Goal: Information Seeking & Learning: Learn about a topic

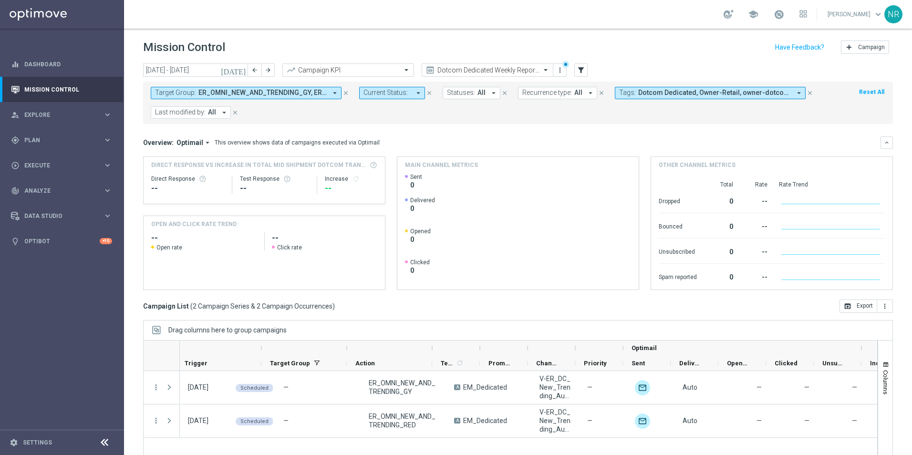
scroll to position [0, 99]
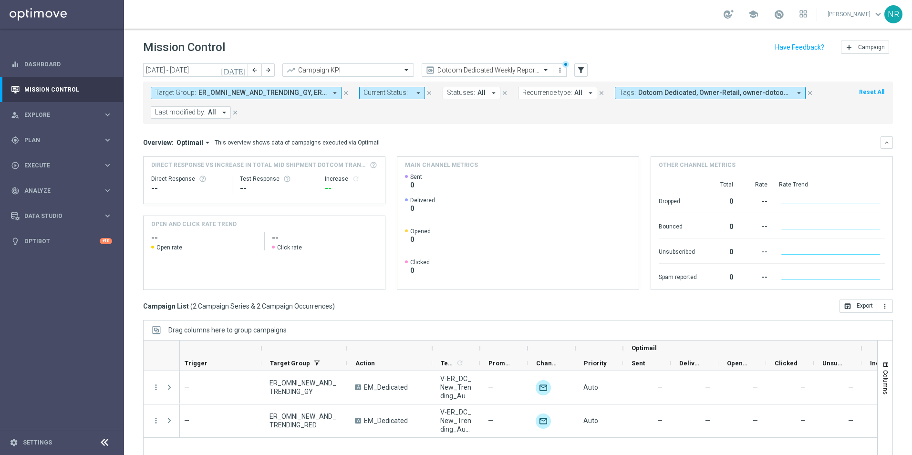
click at [324, 93] on span "ER_OMNI_NEW_AND_TRENDING_GY, ER_OMNI_NEW_AND_TRENDING_RED" at bounding box center [262, 93] width 128 height 8
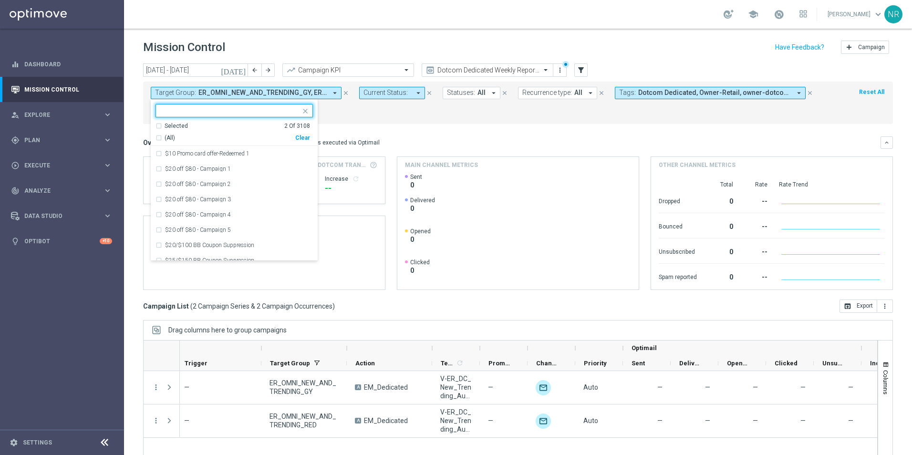
click at [0, 0] on div "Clear" at bounding box center [0, 0] width 0 height 0
click at [234, 110] on input "text" at bounding box center [231, 111] width 140 height 8
paste input "V-ER_DC_CategoryBrowse_Furniture"
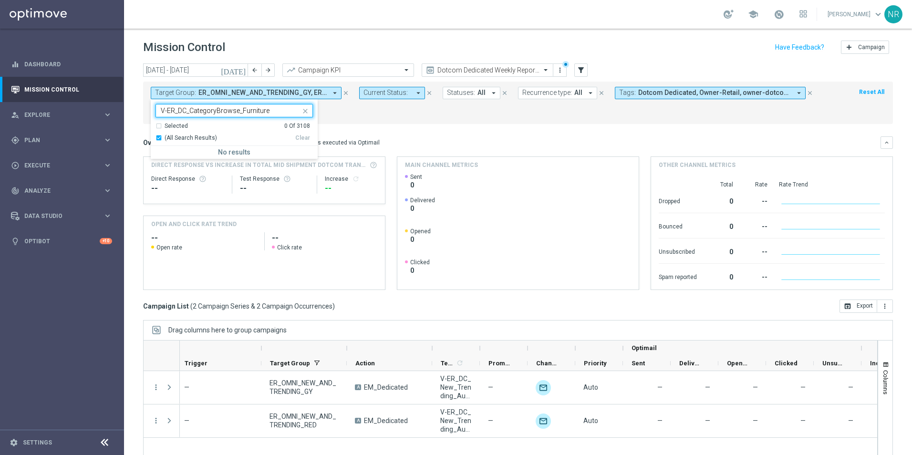
type input "V-ER_DC_CategoryBrowse_Furniture"
click at [387, 133] on mini-dashboard "Overview: Optimail arrow_drop_down This overview shows data of campaigns execut…" at bounding box center [518, 212] width 750 height 176
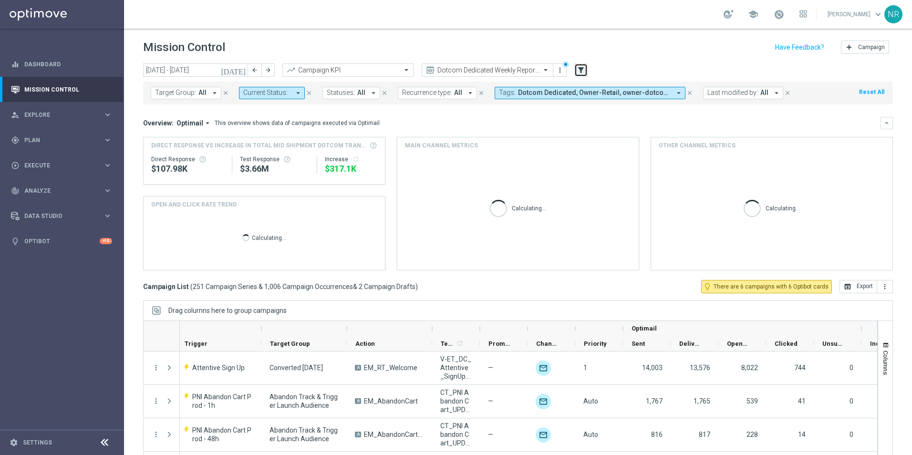
click at [576, 68] on button "filter_alt" at bounding box center [580, 69] width 13 height 13
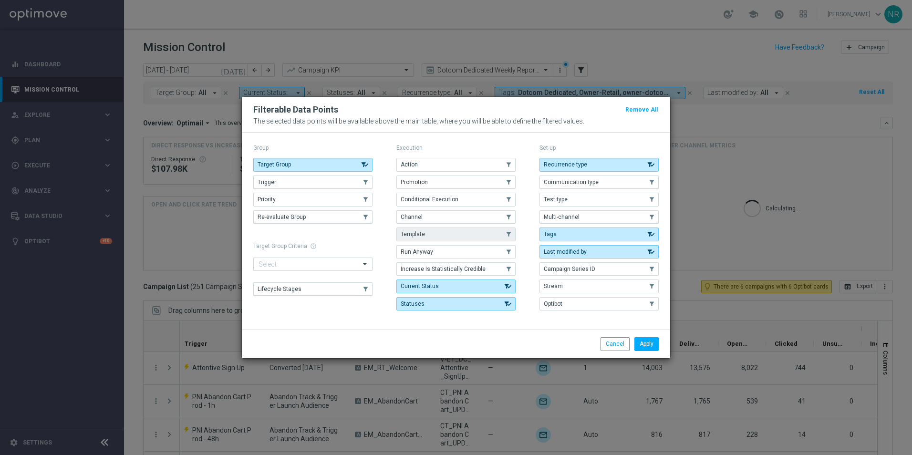
click at [449, 229] on button "Template" at bounding box center [455, 234] width 119 height 13
click at [644, 339] on button "Apply" at bounding box center [646, 343] width 24 height 13
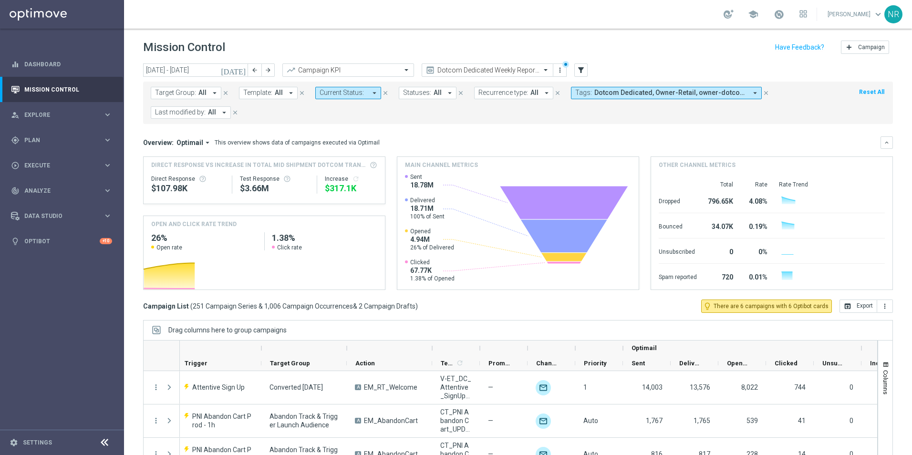
click at [212, 92] on icon "arrow_drop_down" at bounding box center [214, 93] width 9 height 9
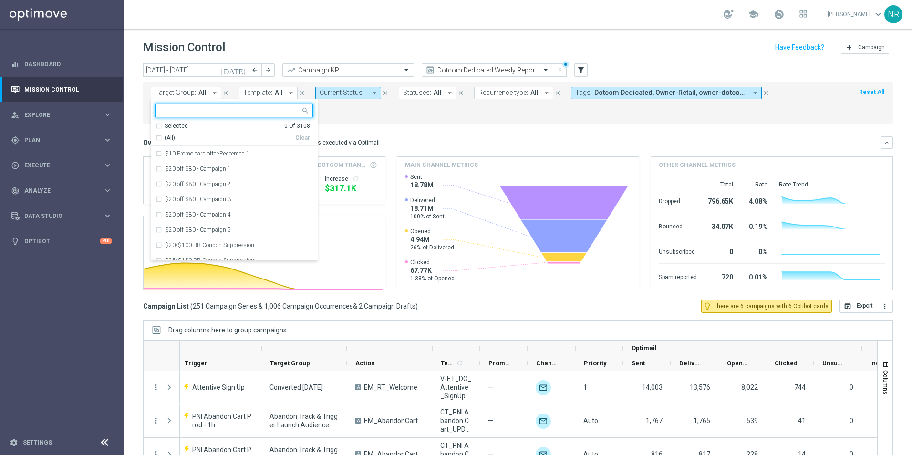
click at [265, 96] on span "Template:" at bounding box center [257, 93] width 29 height 8
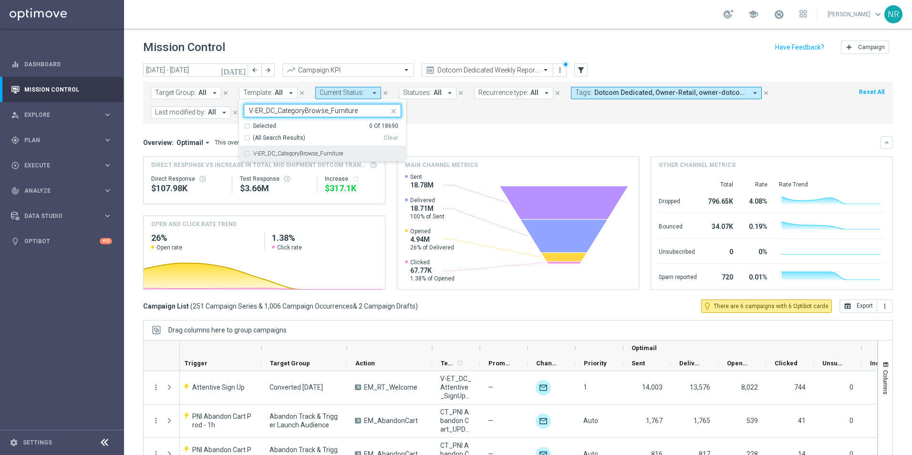
click at [309, 150] on div "V-ER_DC_CategoryBrowse_Furniture" at bounding box center [322, 153] width 157 height 15
type input "V-ER_DC_CategoryBrowse_Furniture"
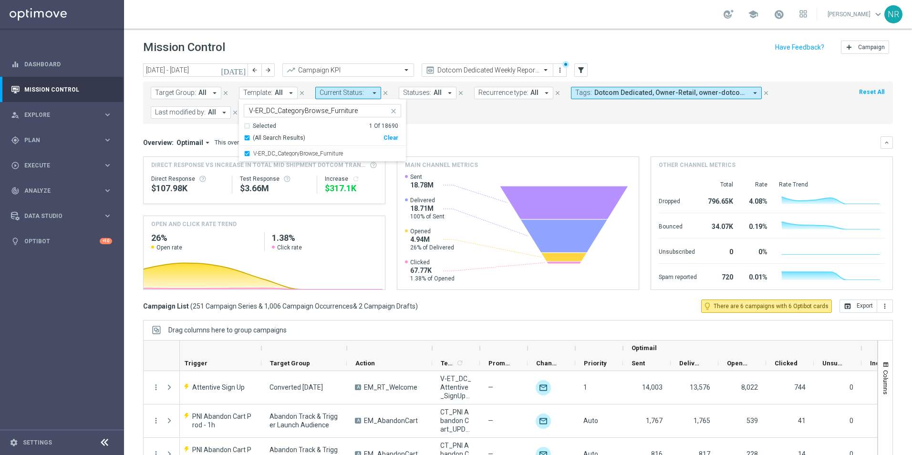
click at [393, 111] on icon "close" at bounding box center [394, 111] width 8 height 8
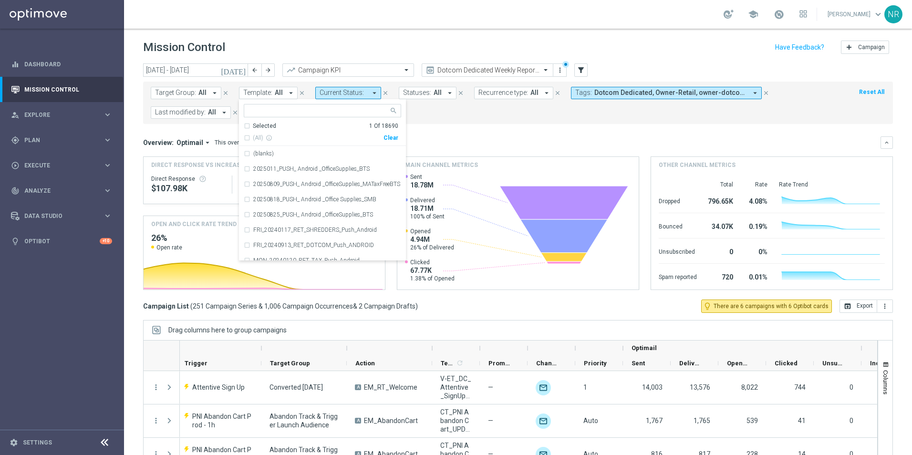
click at [328, 111] on input "text" at bounding box center [319, 111] width 140 height 8
paste input "V-ER_DC_CategoryBrowse_Furniture"
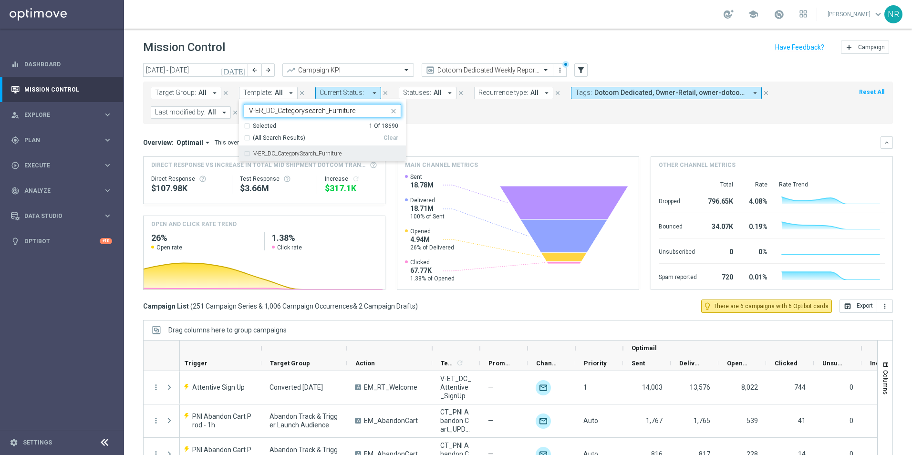
drag, startPoint x: 367, startPoint y: 155, endPoint x: 374, endPoint y: 157, distance: 6.9
click at [368, 157] on div "V-ER_DC_CategorySearch_Furniture" at bounding box center [322, 153] width 157 height 15
type input "V-ER_DC_Categorysearch_Furniture"
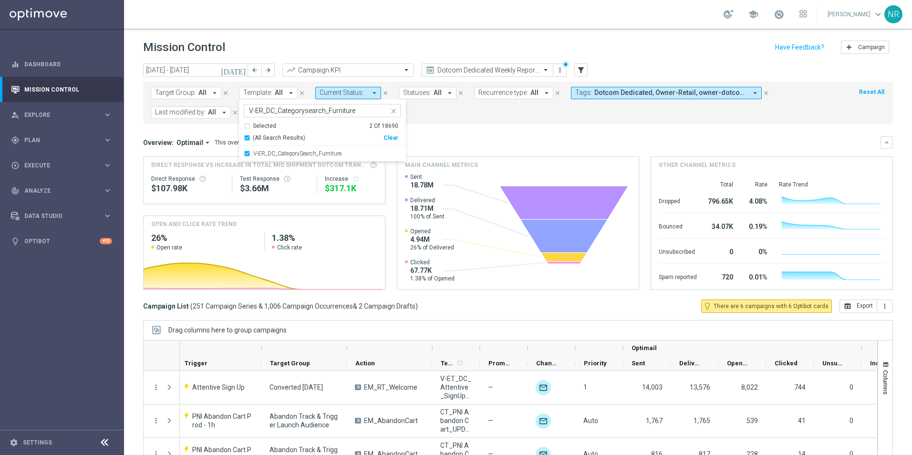
click at [485, 135] on mini-dashboard "Overview: Optimail arrow_drop_down This overview shows data of campaigns execut…" at bounding box center [518, 212] width 750 height 176
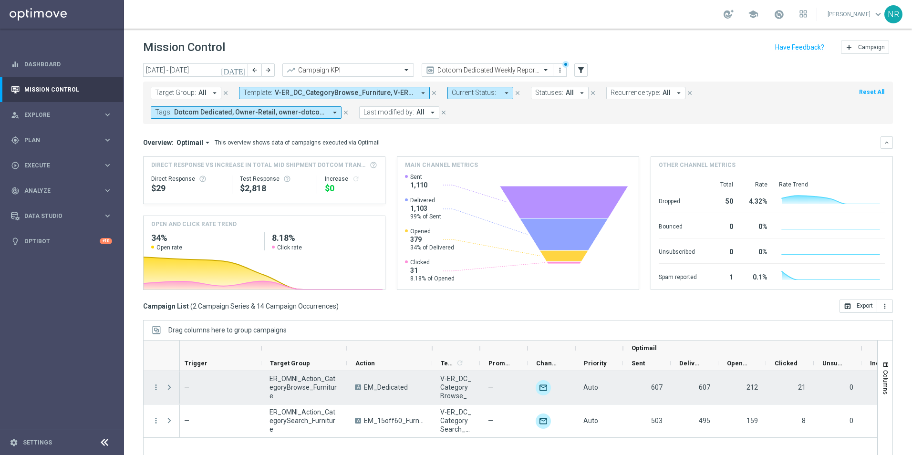
scroll to position [0, 0]
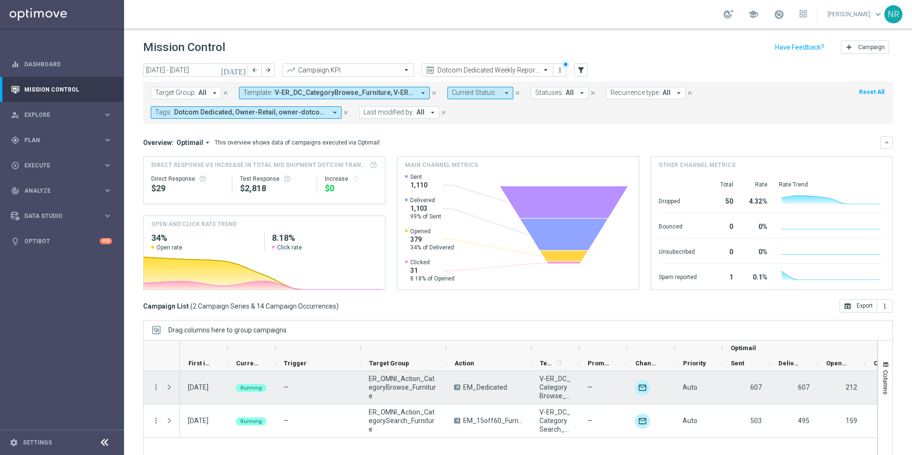
click at [169, 386] on span at bounding box center [169, 387] width 9 height 8
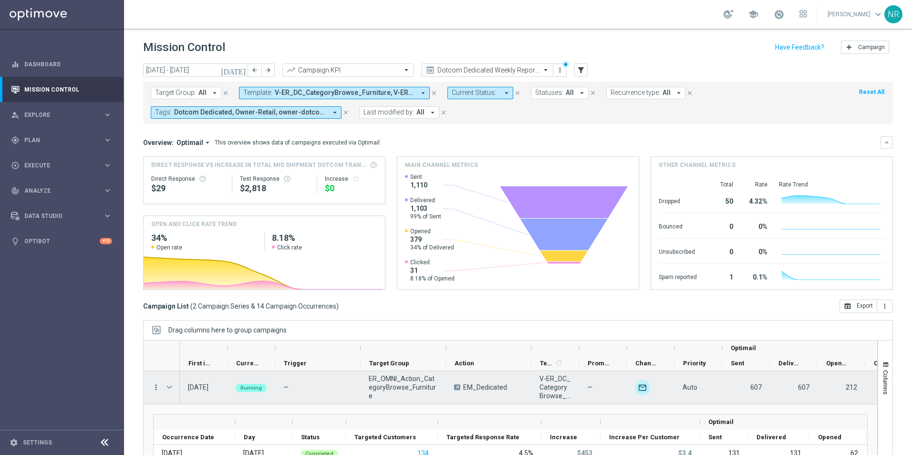
click at [156, 386] on icon "more_vert" at bounding box center [156, 387] width 9 height 9
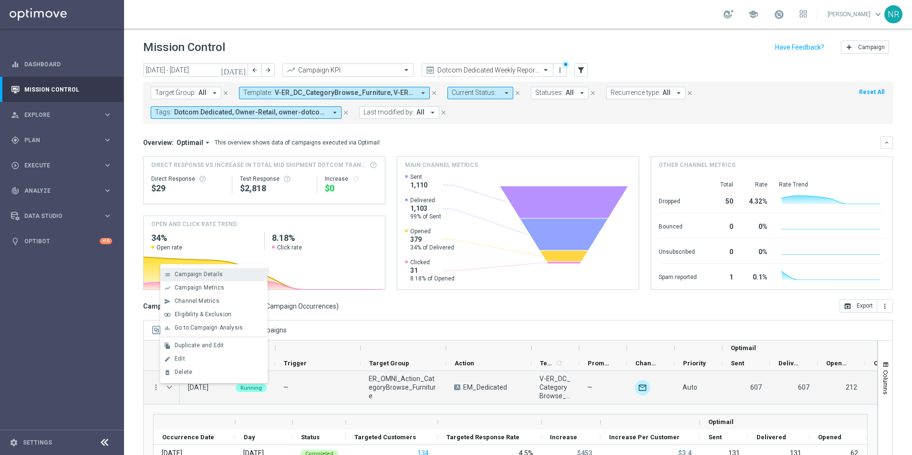
click at [220, 278] on div "list Campaign Details" at bounding box center [213, 274] width 107 height 13
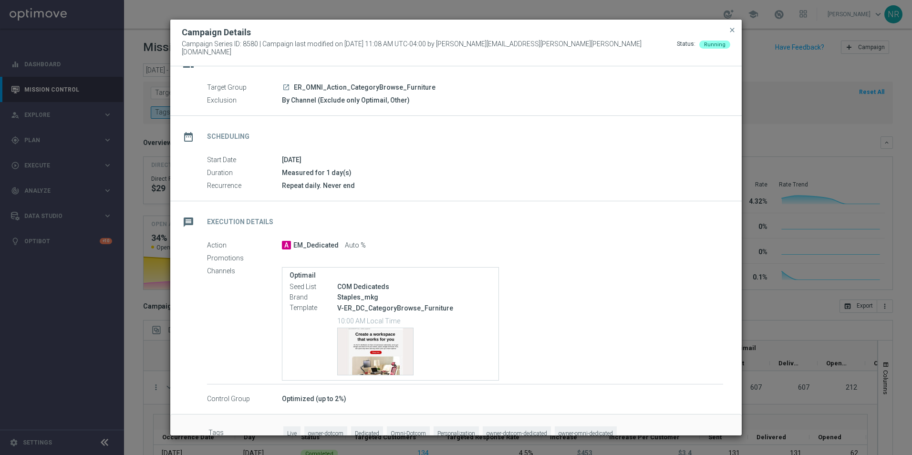
scroll to position [42, 0]
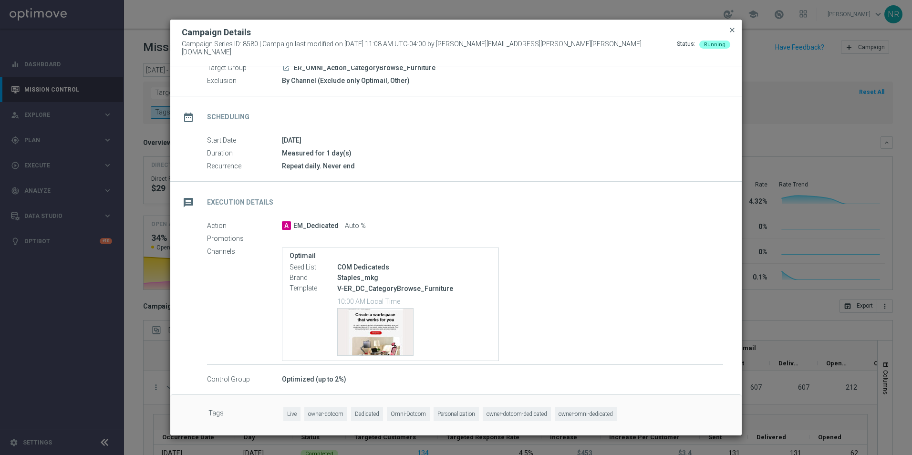
click at [732, 32] on span "close" at bounding box center [732, 30] width 8 height 8
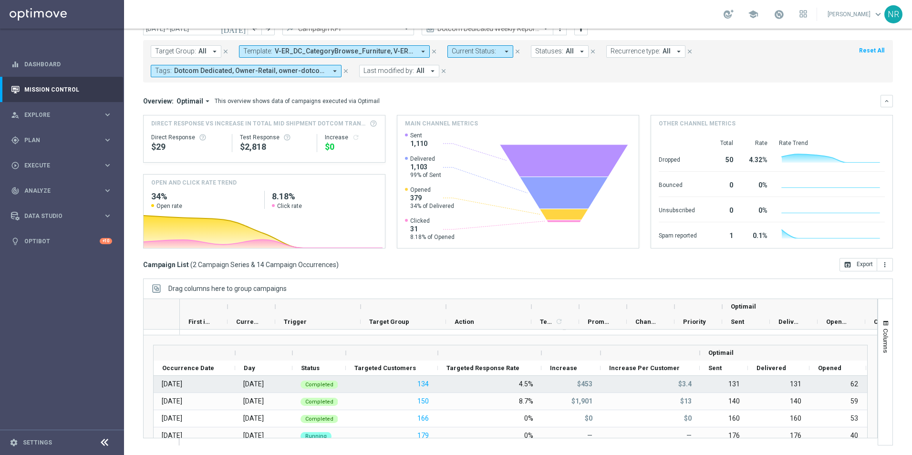
scroll to position [0, 0]
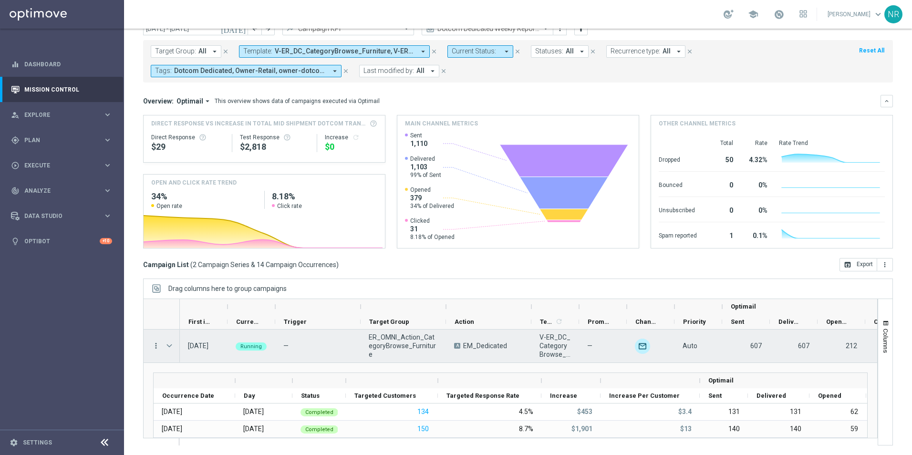
click at [156, 342] on icon "more_vert" at bounding box center [156, 346] width 9 height 9
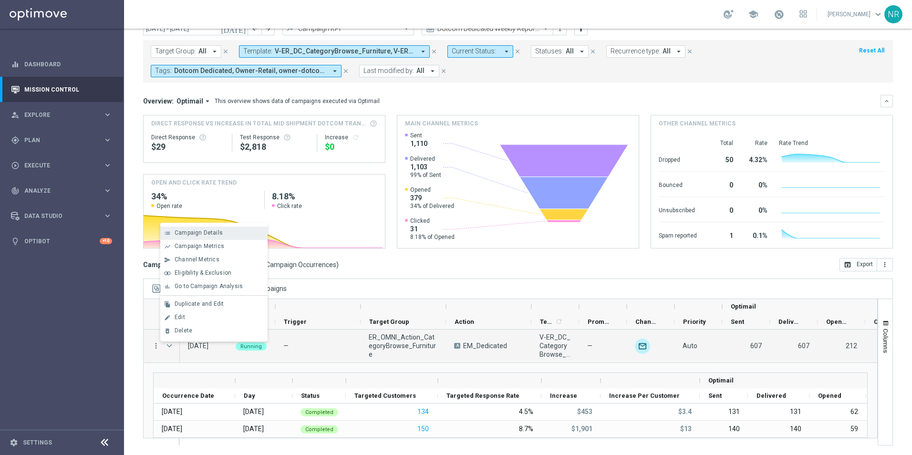
click at [201, 236] on span "Campaign Details" at bounding box center [199, 232] width 48 height 7
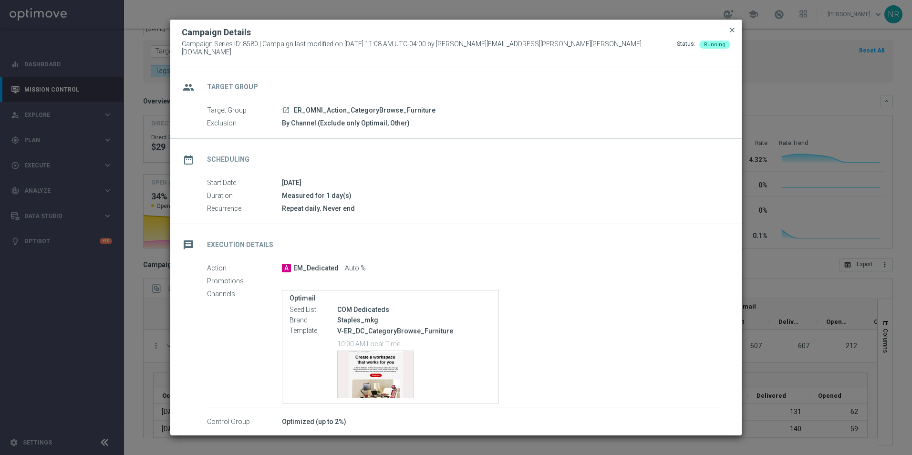
click at [735, 34] on span "close" at bounding box center [732, 30] width 8 height 8
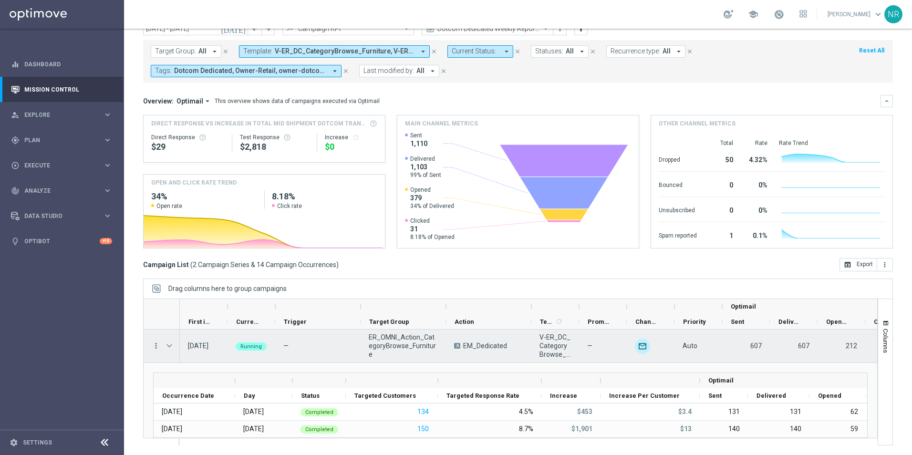
click at [153, 348] on icon "more_vert" at bounding box center [156, 346] width 9 height 9
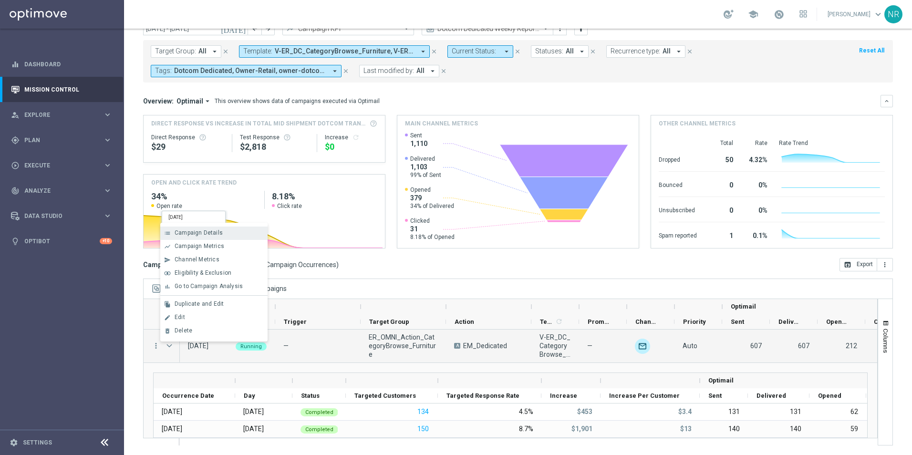
click at [210, 237] on div "list Campaign Details" at bounding box center [213, 233] width 107 height 13
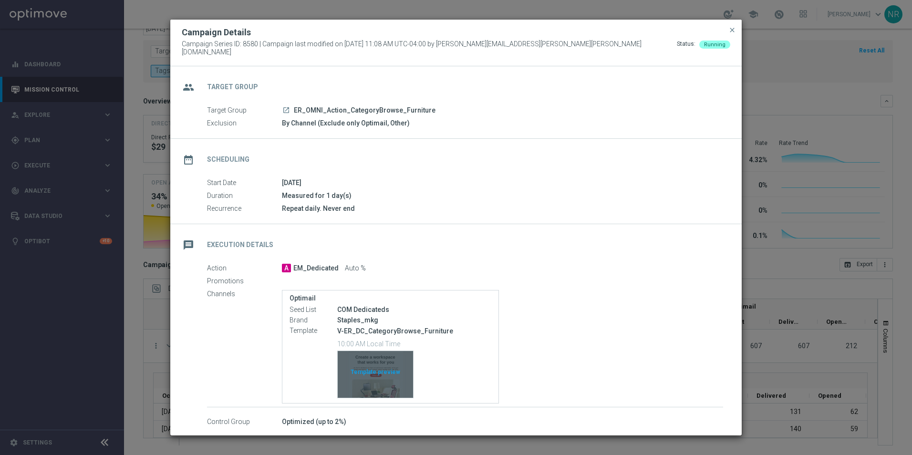
click at [404, 372] on div "Template preview" at bounding box center [375, 374] width 75 height 47
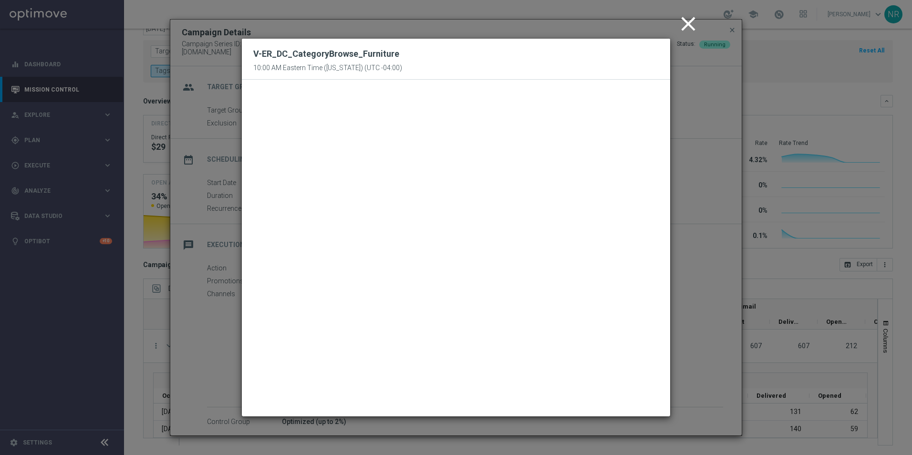
click at [677, 21] on icon "close" at bounding box center [688, 24] width 24 height 24
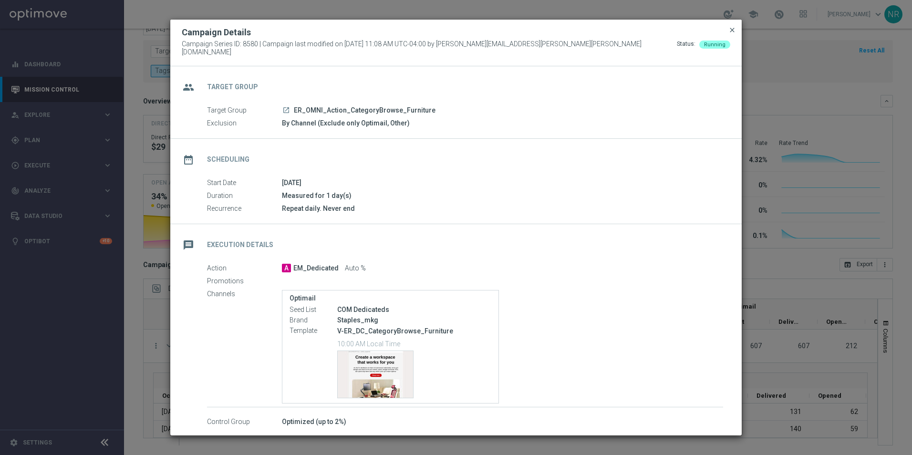
click at [734, 32] on span "close" at bounding box center [732, 30] width 8 height 8
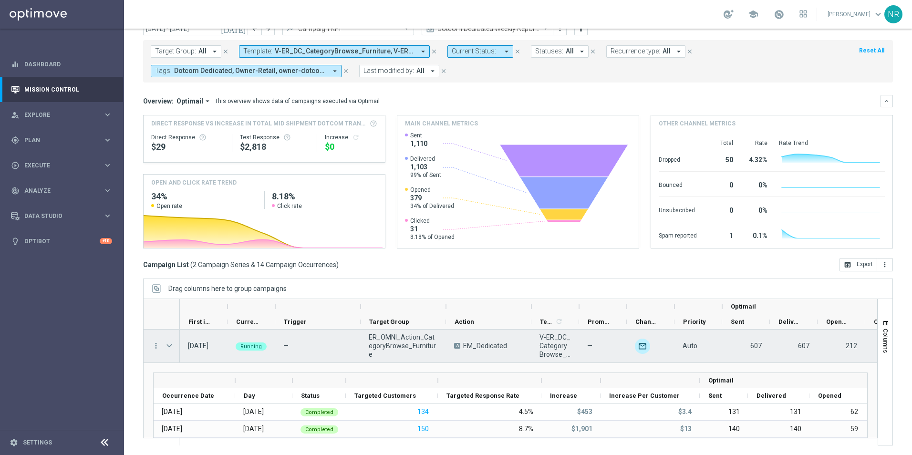
click at [170, 345] on span "Press SPACE to select this row." at bounding box center [169, 346] width 9 height 8
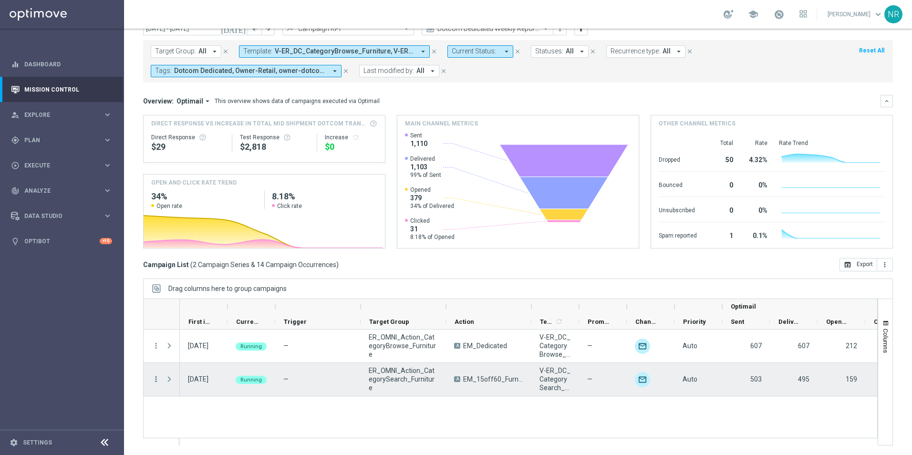
click at [156, 381] on icon "more_vert" at bounding box center [156, 379] width 9 height 9
click at [195, 267] on span "Campaign Details" at bounding box center [199, 266] width 48 height 7
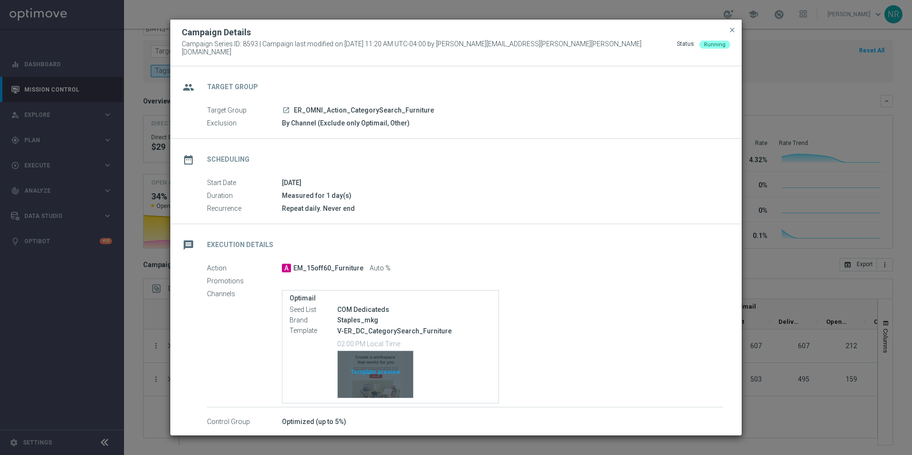
scroll to position [42, 0]
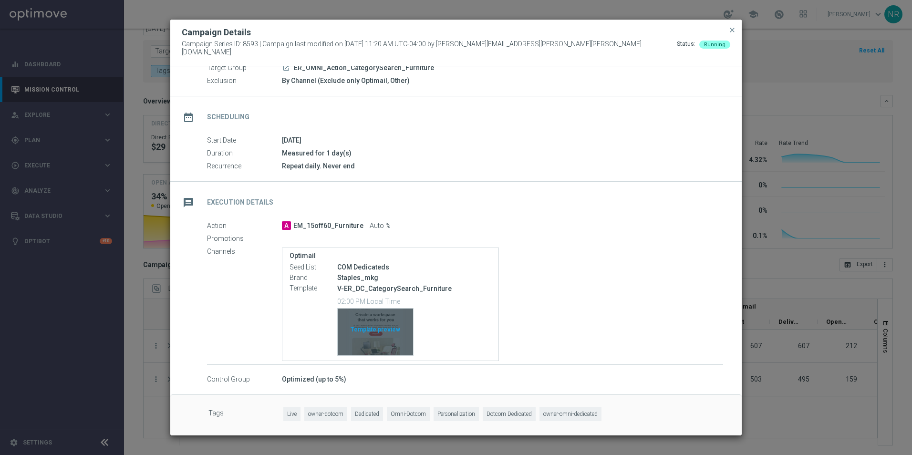
click at [394, 342] on div "Template preview" at bounding box center [375, 332] width 75 height 47
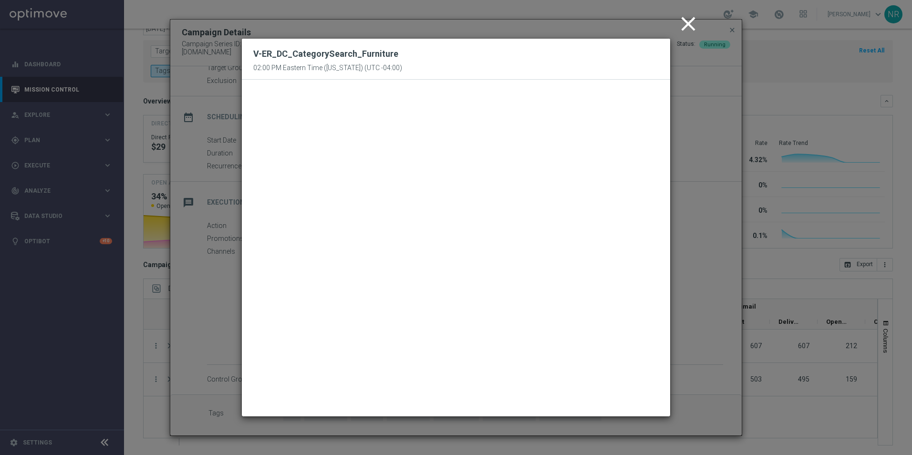
click at [685, 30] on icon "close" at bounding box center [688, 24] width 24 height 24
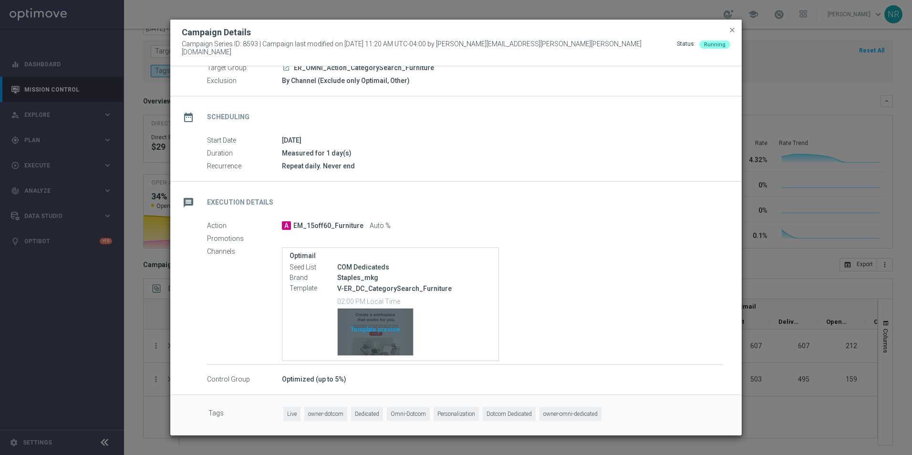
click at [399, 344] on div "Template preview" at bounding box center [375, 332] width 75 height 47
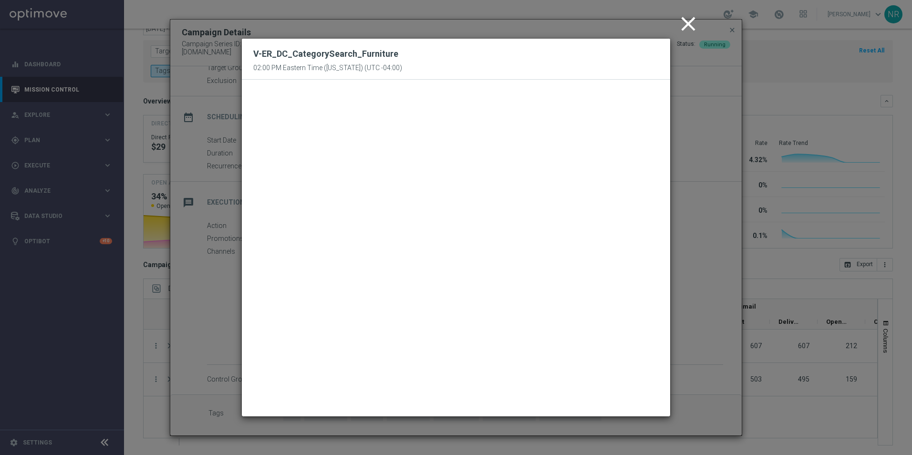
click at [697, 22] on icon "close" at bounding box center [688, 24] width 24 height 24
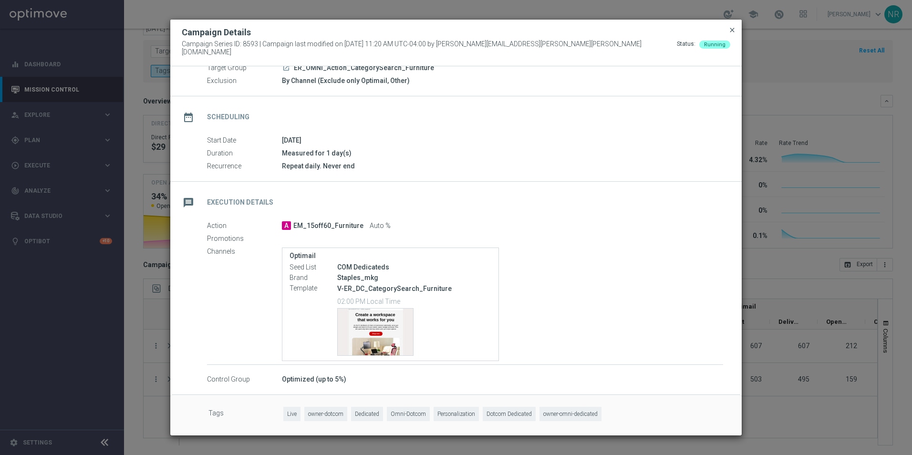
click at [734, 31] on span "close" at bounding box center [732, 30] width 8 height 8
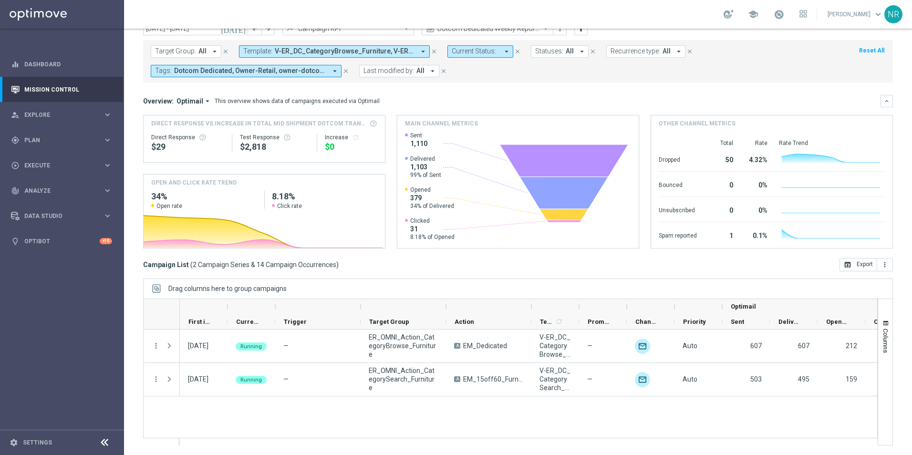
click at [534, 95] on div "Overview: Optimail arrow_drop_down This overview shows data of campaigns execut…" at bounding box center [518, 101] width 750 height 12
click at [509, 265] on div "Campaign List ( 2 Campaign Series & 14 Campaign Occurrences ) open_in_browser E…" at bounding box center [518, 264] width 750 height 13
click at [510, 267] on div "Campaign List ( 2 Campaign Series & 14 Campaign Occurrences ) open_in_browser E…" at bounding box center [518, 264] width 750 height 13
click at [600, 260] on div "Campaign List ( 2 Campaign Series & 14 Campaign Occurrences ) open_in_browser E…" at bounding box center [518, 264] width 750 height 13
click at [450, 97] on div "Overview: Optimail arrow_drop_down This overview shows data of campaigns execut…" at bounding box center [511, 101] width 737 height 9
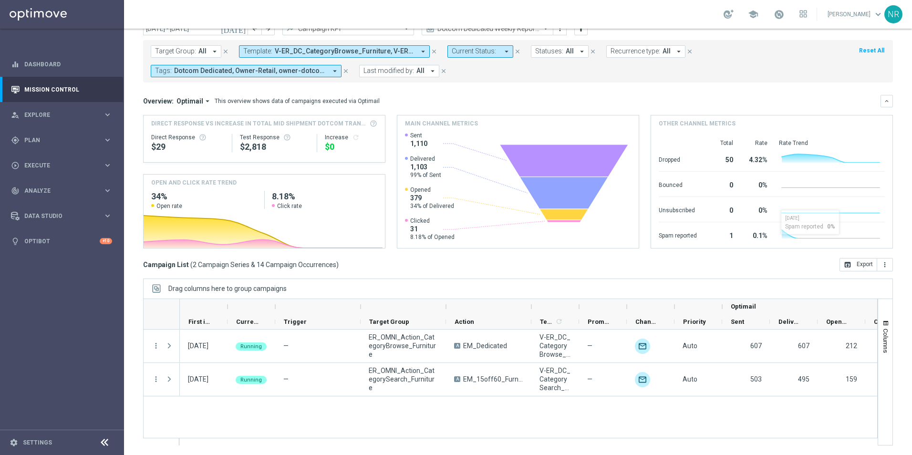
click at [457, 271] on div "Campaign List ( 2 Campaign Series & 14 Campaign Occurrences ) open_in_browser E…" at bounding box center [518, 264] width 750 height 13
click at [503, 103] on div "Overview: Optimail arrow_drop_down This overview shows data of campaigns execut…" at bounding box center [511, 101] width 737 height 9
click at [619, 98] on div "Overview: Optimail arrow_drop_down This overview shows data of campaigns execut…" at bounding box center [511, 101] width 737 height 9
click at [587, 95] on div "Overview: Optimail arrow_drop_down This overview shows data of campaigns execut…" at bounding box center [518, 101] width 750 height 12
click at [509, 271] on div "Campaign List ( 2 Campaign Series & 14 Campaign Occurrences ) open_in_browser E…" at bounding box center [518, 264] width 750 height 13
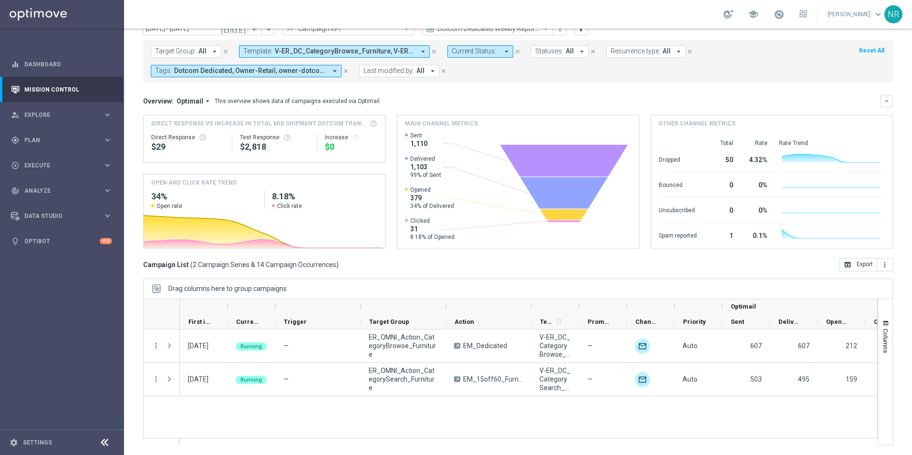
click at [528, 266] on div "Campaign List ( 2 Campaign Series & 14 Campaign Occurrences ) open_in_browser E…" at bounding box center [518, 264] width 750 height 13
click at [482, 276] on div "[DATE] [DATE] - [DATE] arrow_back arrow_forward Campaign KPI trending_up Dotcom…" at bounding box center [518, 213] width 788 height 383
click at [470, 92] on mini-dashboard "Overview: Optimail arrow_drop_down This overview shows data of campaigns execut…" at bounding box center [518, 171] width 750 height 176
click at [897, 132] on div "[DATE] [DATE] - [DATE] arrow_back arrow_forward Campaign KPI trending_up Dotcom…" at bounding box center [518, 213] width 788 height 383
